Goal: Task Accomplishment & Management: Manage account settings

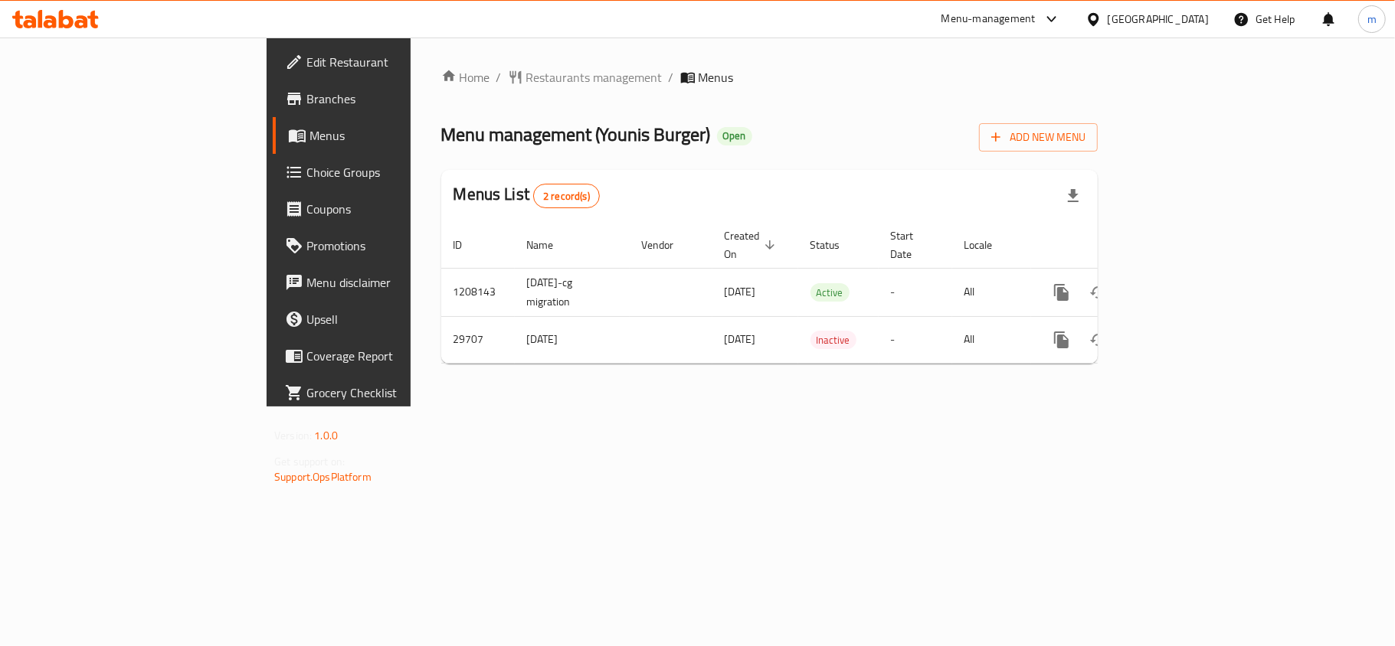
click at [273, 44] on link "Edit Restaurant" at bounding box center [386, 62] width 227 height 37
click at [306, 172] on span "Choice Groups" at bounding box center [396, 172] width 181 height 18
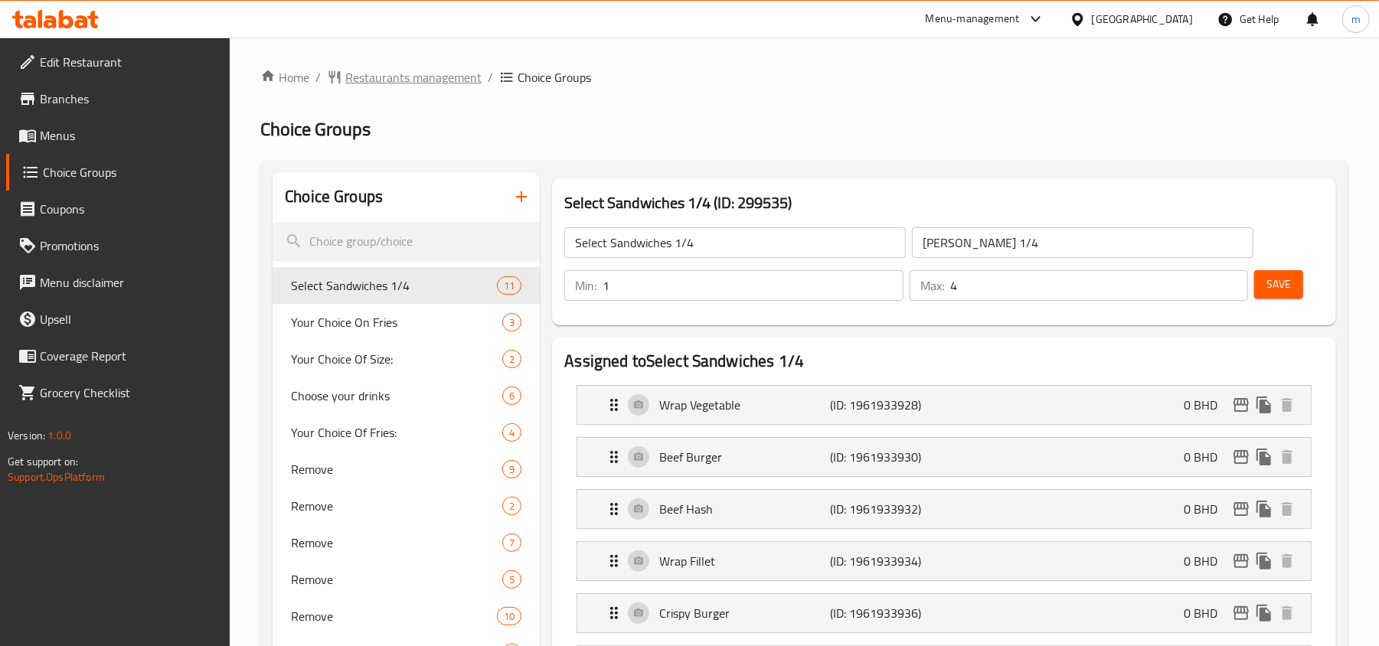
click at [423, 78] on span "Restaurants management" at bounding box center [413, 77] width 136 height 18
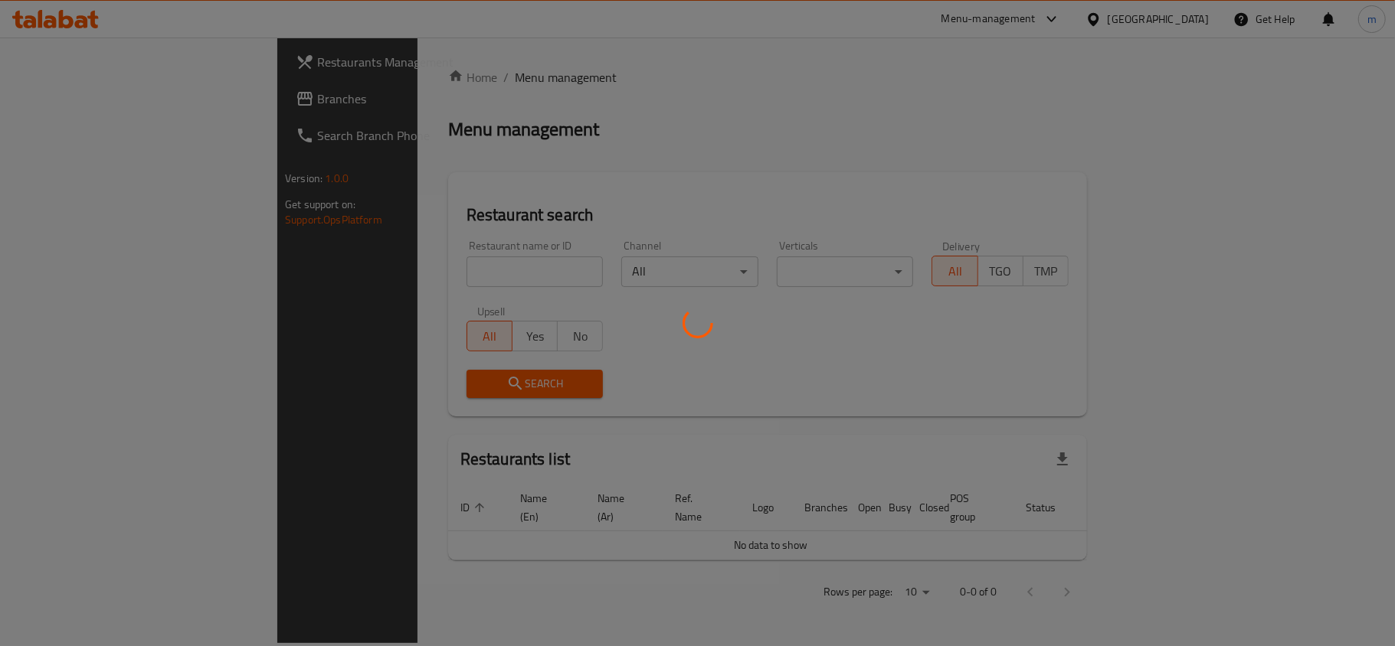
click at [66, 90] on div at bounding box center [697, 323] width 1395 height 646
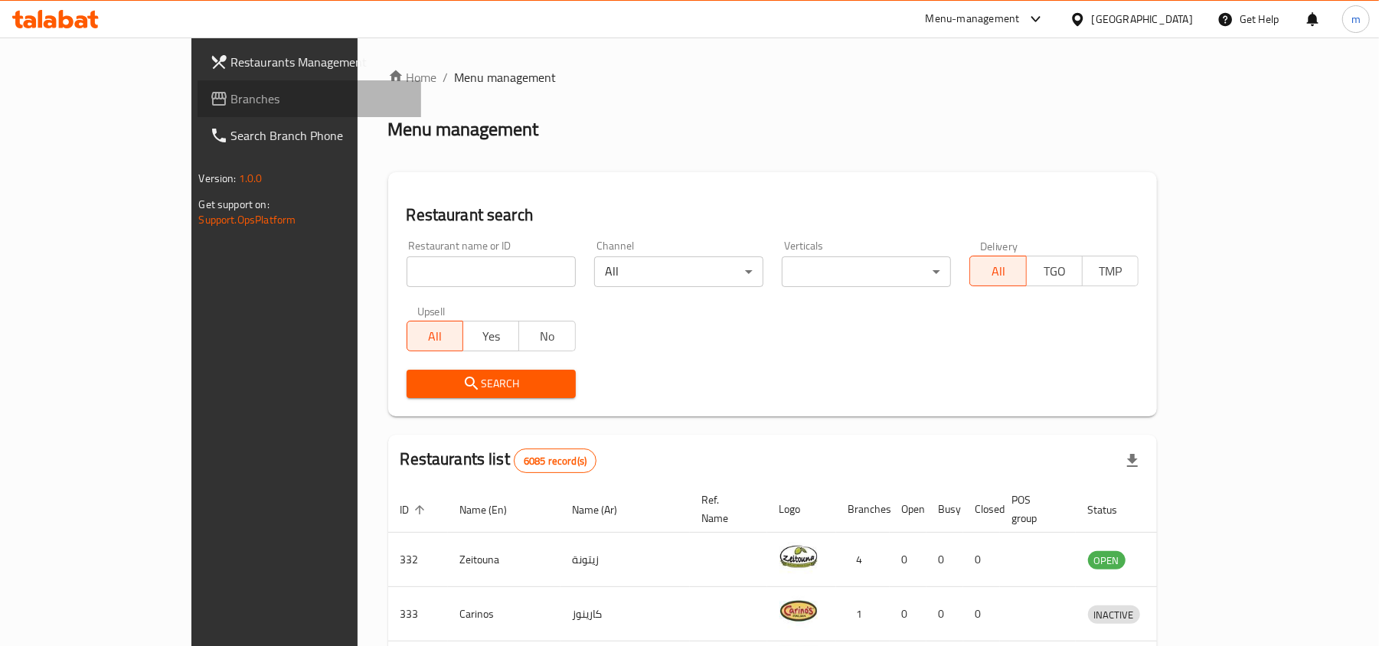
click at [231, 90] on span "Branches" at bounding box center [320, 99] width 178 height 18
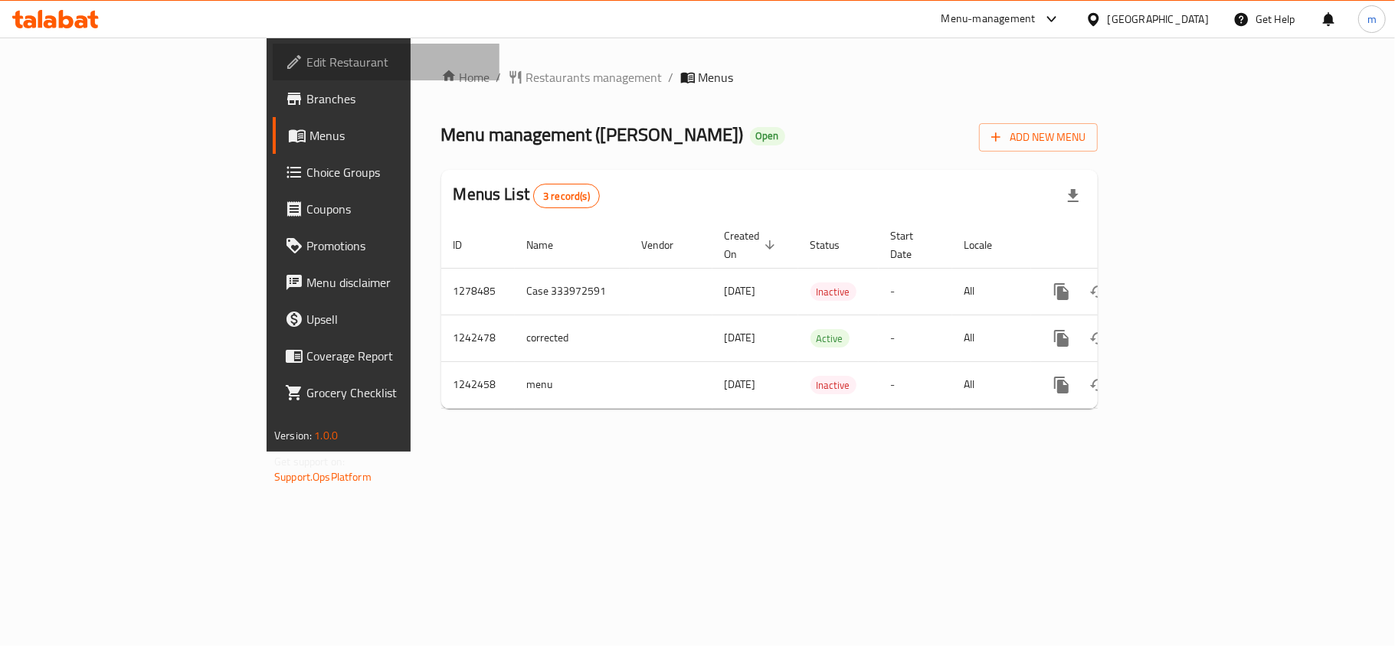
click at [306, 53] on span "Edit Restaurant" at bounding box center [396, 62] width 181 height 18
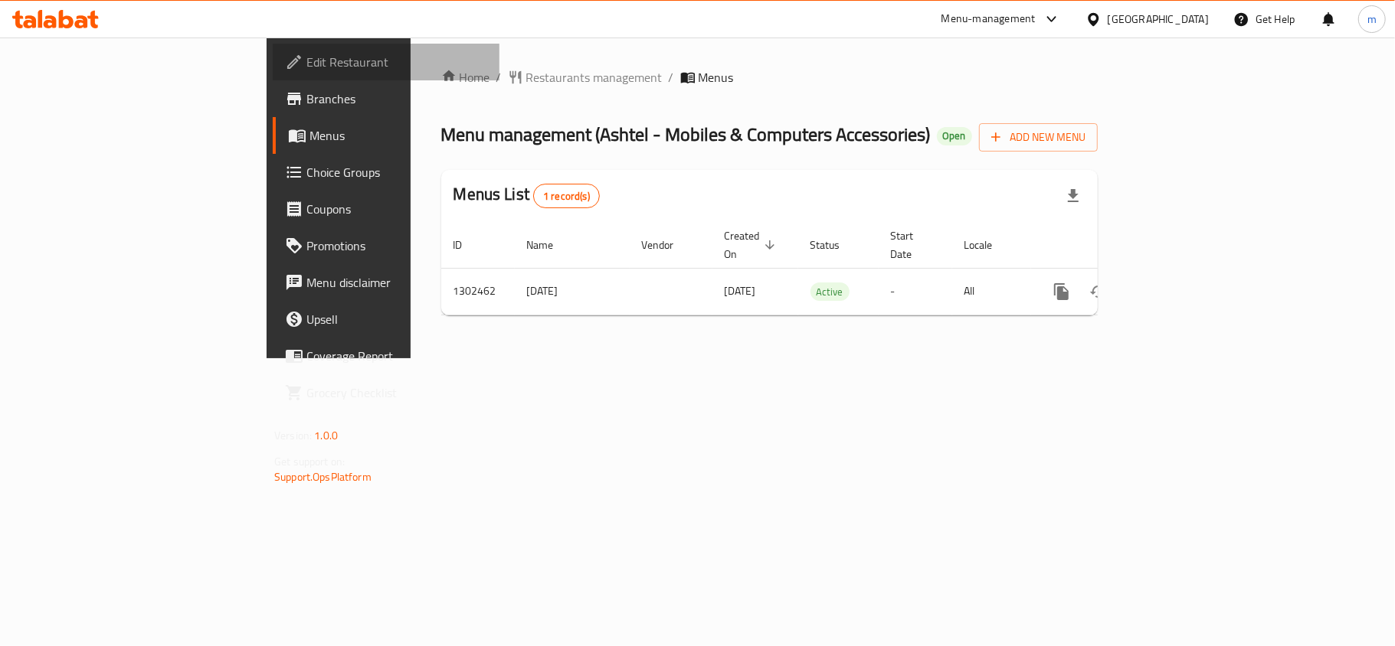
click at [306, 57] on span "Edit Restaurant" at bounding box center [396, 62] width 181 height 18
